Goal: Find specific page/section: Find specific page/section

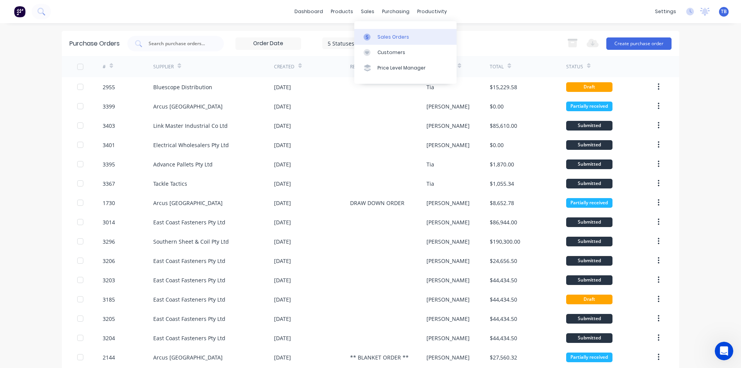
click at [368, 32] on link "Sales Orders" at bounding box center [405, 36] width 102 height 15
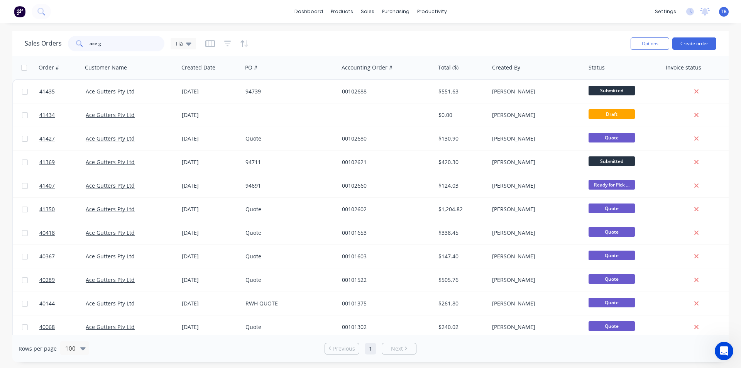
drag, startPoint x: 111, startPoint y: 44, endPoint x: 55, endPoint y: 44, distance: 55.9
click at [55, 45] on div "Sales Orders ace g Tia" at bounding box center [110, 43] width 171 height 15
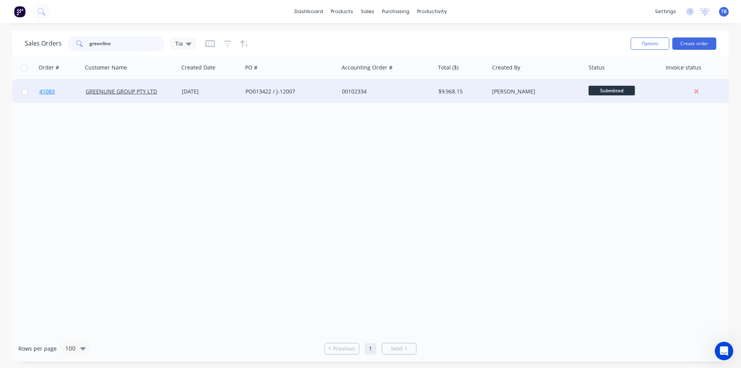
type input "greenline"
click at [55, 90] on link "41083" at bounding box center [62, 91] width 46 height 23
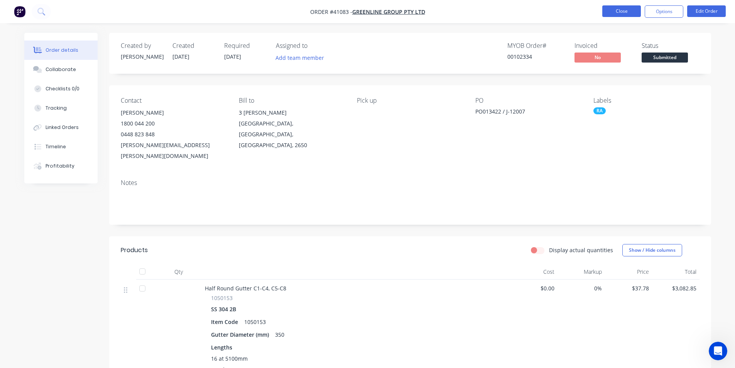
click at [629, 6] on button "Close" at bounding box center [621, 11] width 39 height 12
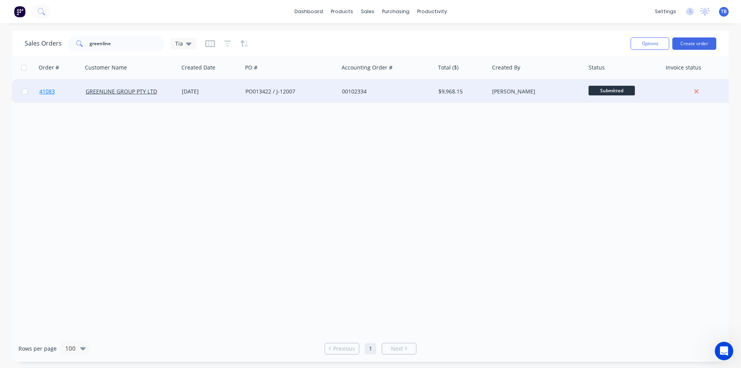
click at [45, 92] on span "41083" at bounding box center [46, 92] width 15 height 8
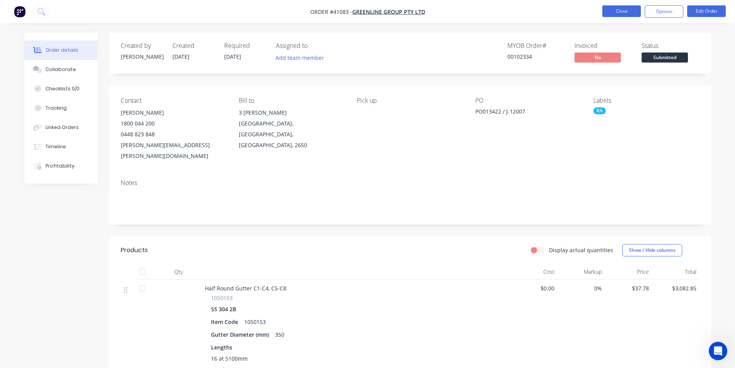
click at [614, 11] on button "Close" at bounding box center [621, 11] width 39 height 12
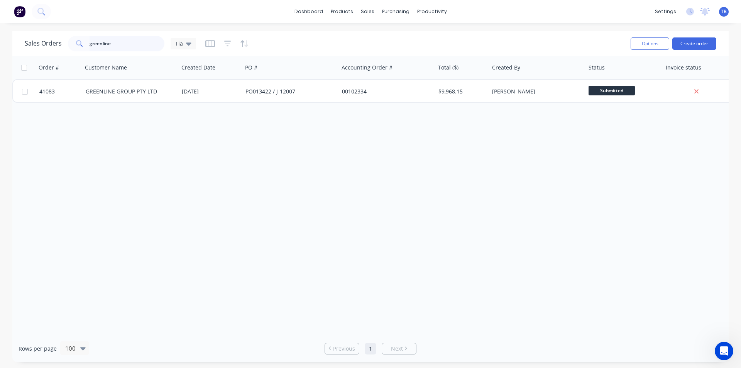
drag, startPoint x: 123, startPoint y: 38, endPoint x: 0, endPoint y: 58, distance: 124.7
click at [0, 58] on div "Sales Orders greenline Tia Options Create order Order # Customer Name Created D…" at bounding box center [370, 196] width 741 height 331
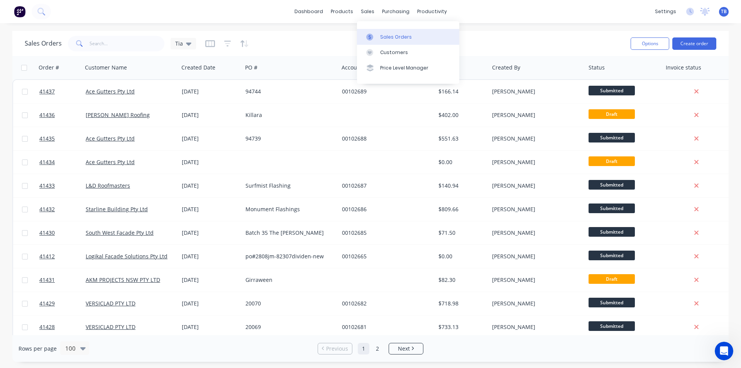
click at [383, 34] on div "Sales Orders" at bounding box center [396, 37] width 32 height 7
click at [108, 44] on input "text" at bounding box center [126, 43] width 75 height 15
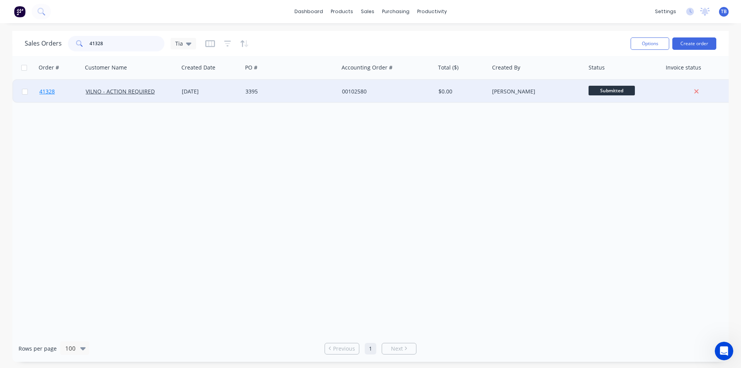
type input "41328"
click at [49, 89] on span "41328" at bounding box center [46, 92] width 15 height 8
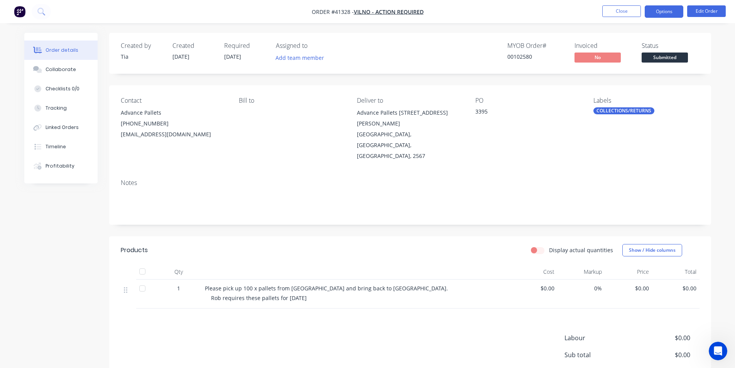
click at [663, 16] on button "Options" at bounding box center [664, 11] width 39 height 12
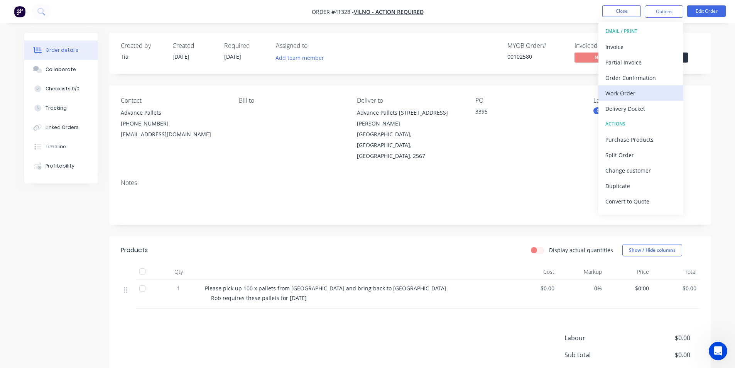
click at [623, 93] on div "Work Order" at bounding box center [640, 93] width 71 height 11
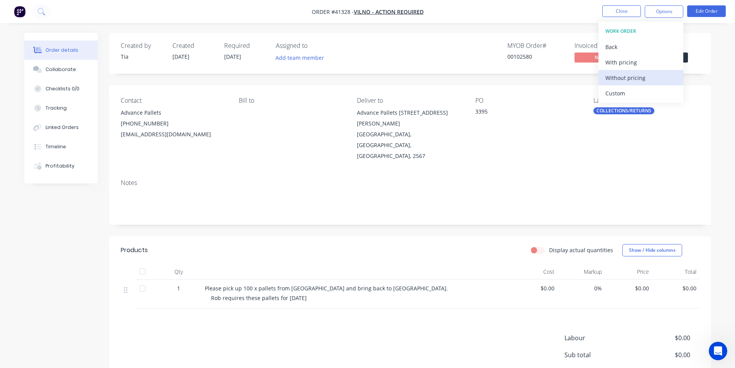
click at [628, 77] on div "Without pricing" at bounding box center [640, 77] width 71 height 11
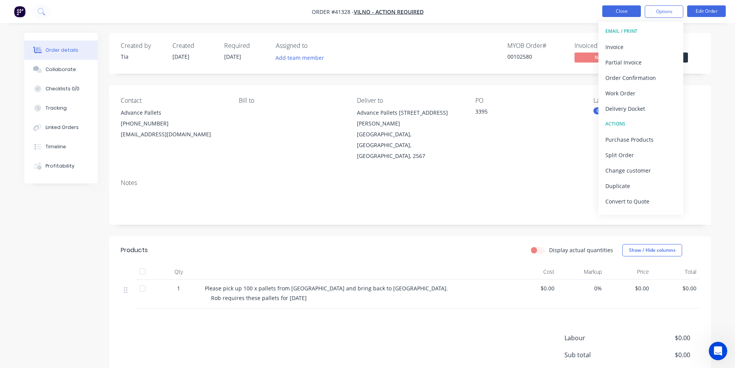
click at [614, 10] on button "Close" at bounding box center [621, 11] width 39 height 12
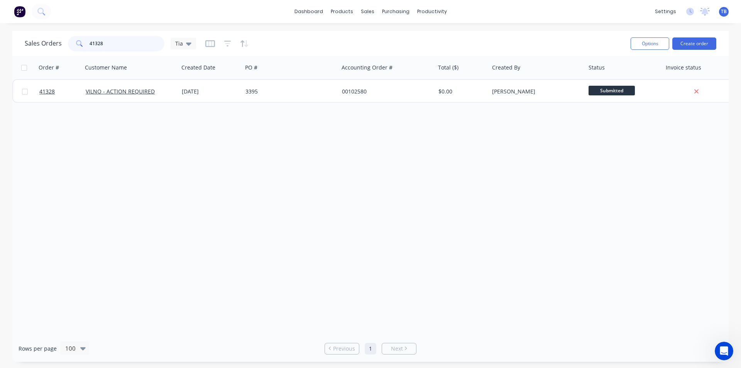
drag, startPoint x: 135, startPoint y: 47, endPoint x: 27, endPoint y: 49, distance: 107.6
click at [28, 52] on div "Sales Orders 41328 Tia" at bounding box center [324, 43] width 599 height 19
